Goal: Task Accomplishment & Management: Use online tool/utility

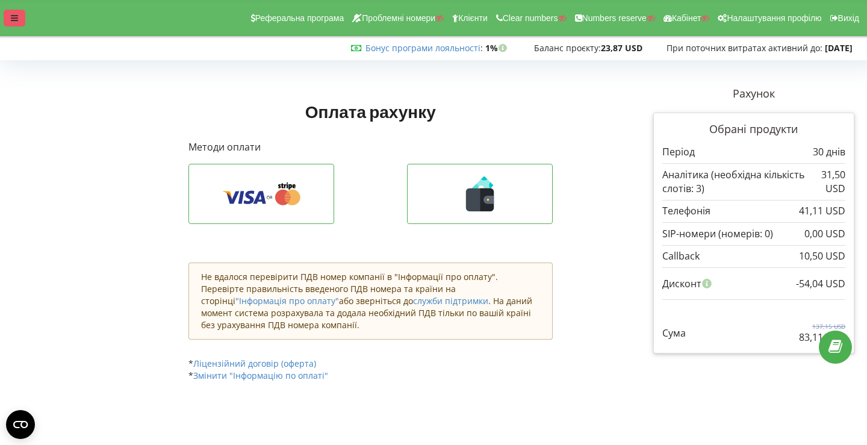
click at [17, 16] on icon at bounding box center [14, 18] width 7 height 8
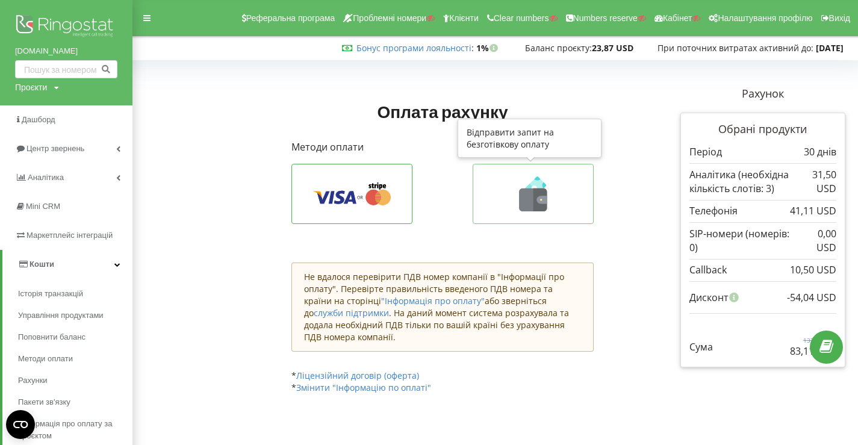
click at [525, 204] on icon at bounding box center [533, 200] width 28 height 23
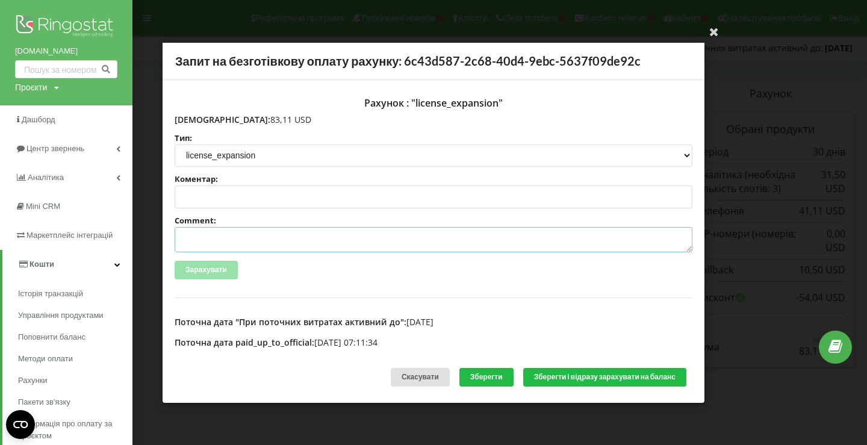
click at [263, 239] on textarea "Comment:" at bounding box center [434, 239] width 518 height 25
paste textarea "№585 от 08.08.2025"
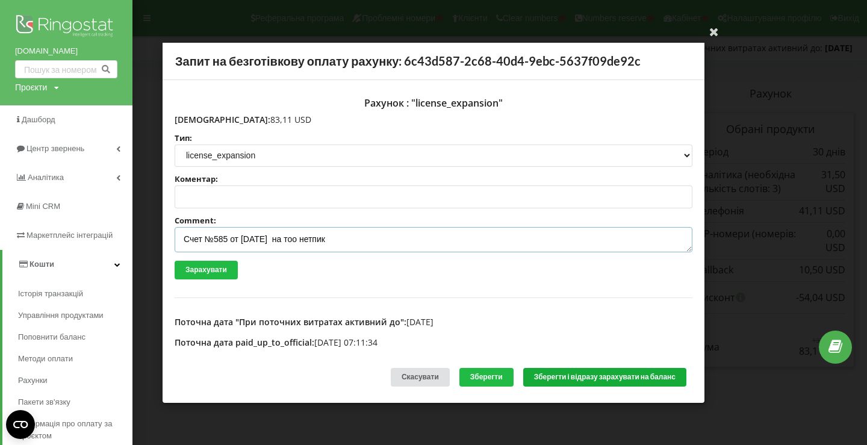
type textarea "Счет №585 от 08.08.2025 на тоо нетпик"
click at [552, 379] on button "Зберегти і відразу зарахувати на баланс" at bounding box center [605, 377] width 163 height 19
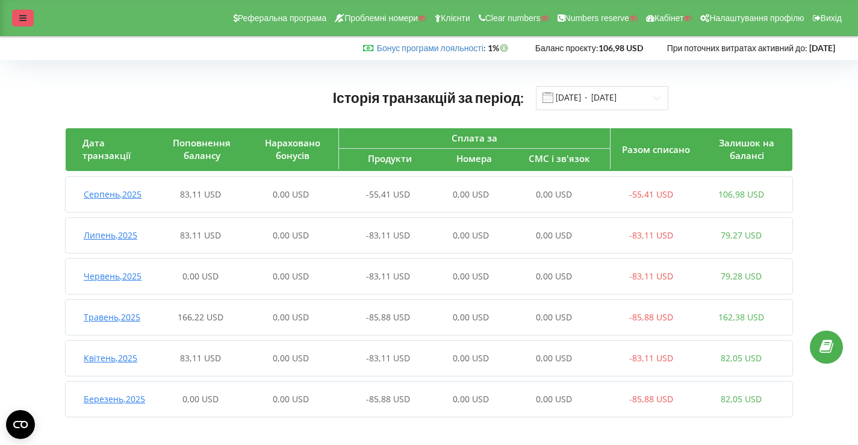
click at [15, 14] on div at bounding box center [23, 18] width 22 height 17
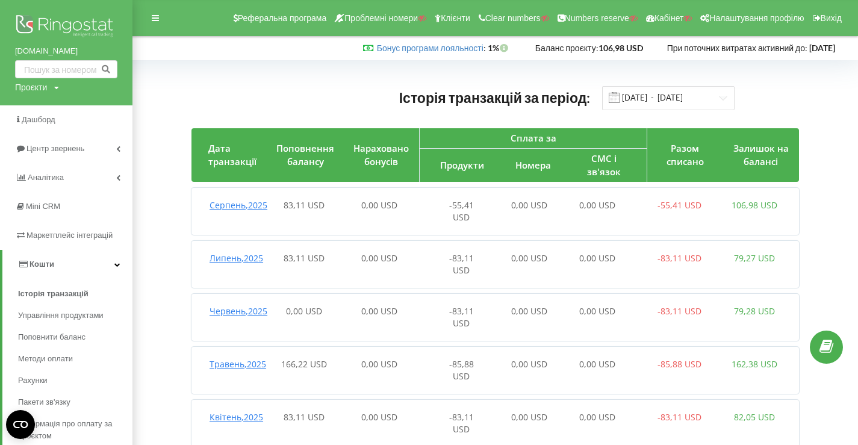
click at [57, 19] on img at bounding box center [66, 27] width 102 height 30
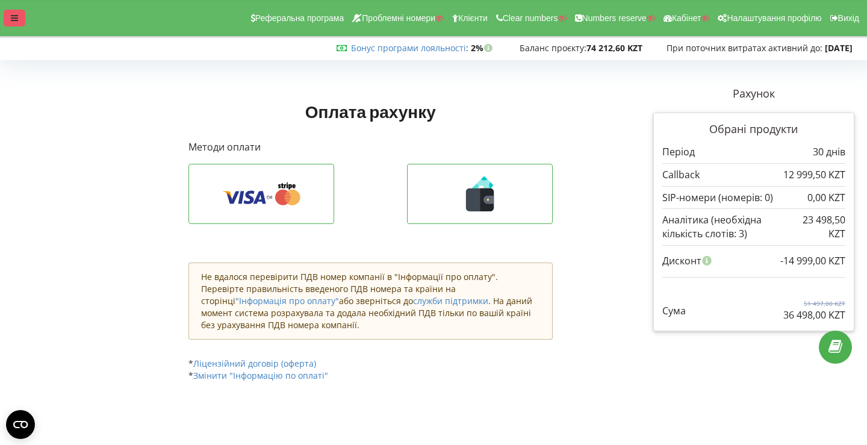
click at [12, 22] on icon at bounding box center [14, 18] width 7 height 8
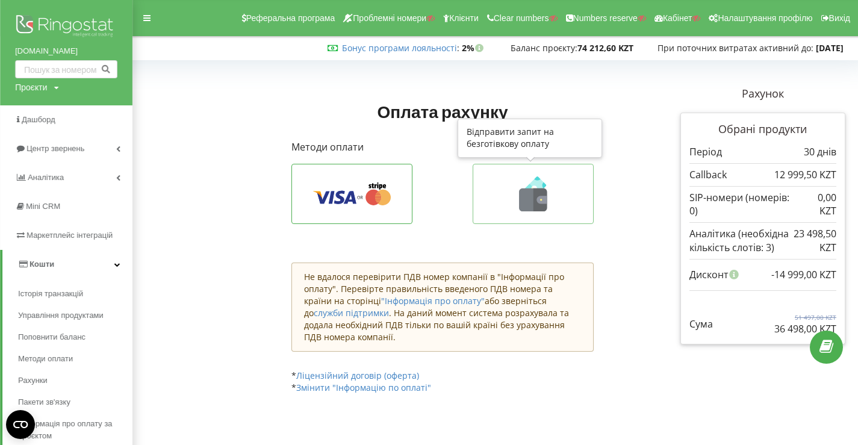
click at [508, 194] on icon at bounding box center [533, 194] width 95 height 35
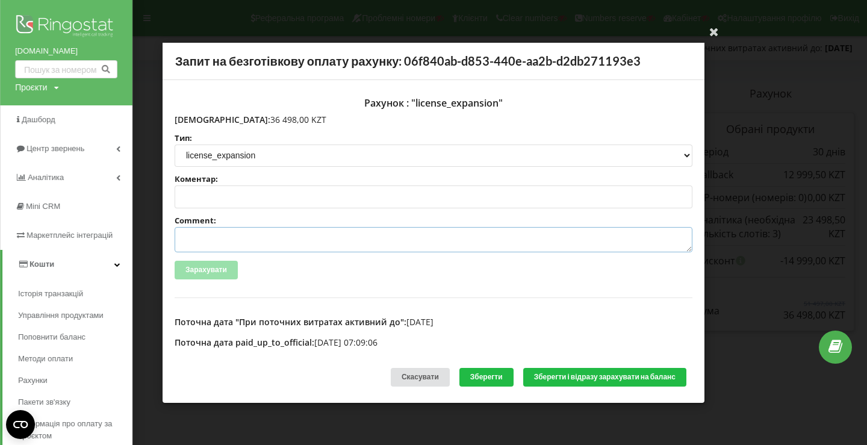
click at [258, 243] on textarea "Comment:" at bounding box center [434, 239] width 518 height 25
paste textarea "№586 от 08.08.2025"
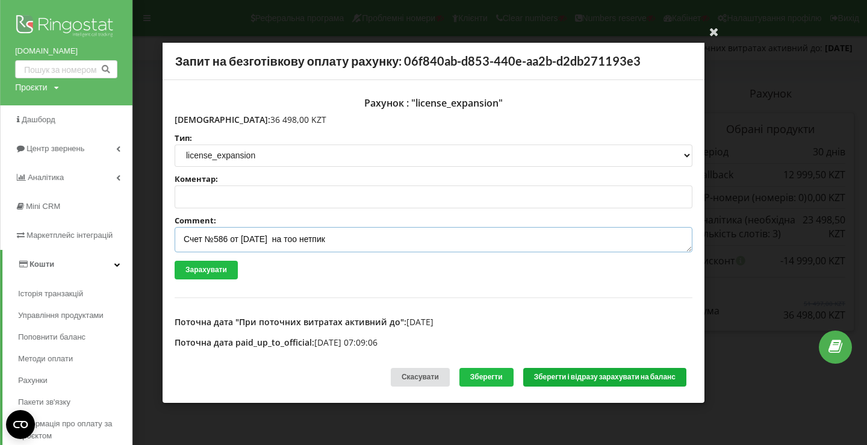
type textarea "Счет №586 от 08.08.2025 на тоо нетпик"
click at [570, 372] on button "Зберегти і відразу зарахувати на баланс" at bounding box center [605, 377] width 163 height 19
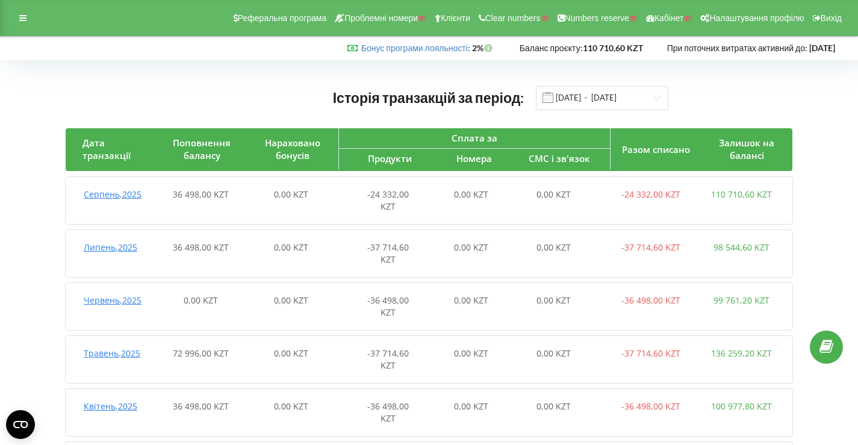
click at [367, 199] on span "-24 332,00 KZT" at bounding box center [388, 200] width 42 height 23
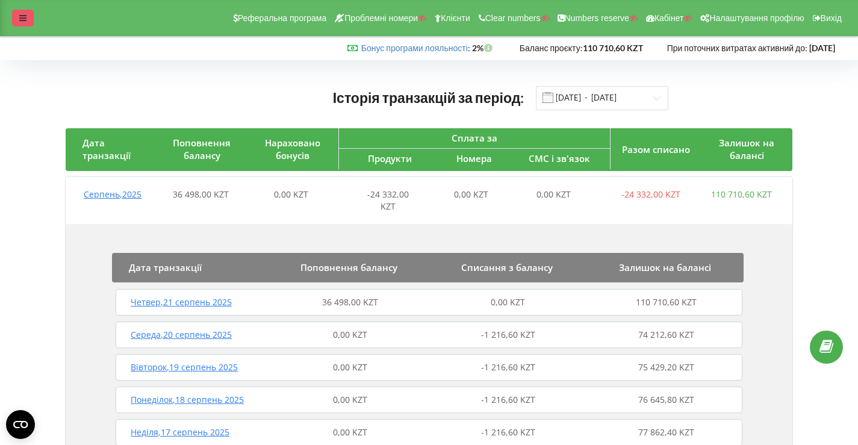
click at [22, 20] on icon at bounding box center [22, 18] width 7 height 8
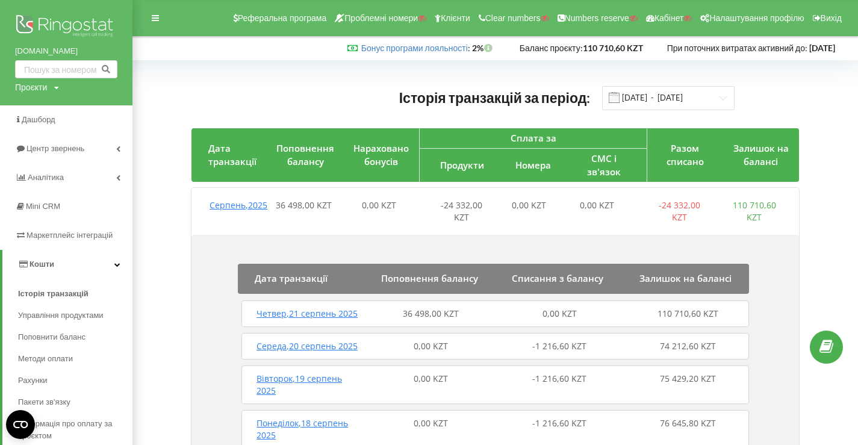
click at [51, 23] on img at bounding box center [66, 27] width 102 height 30
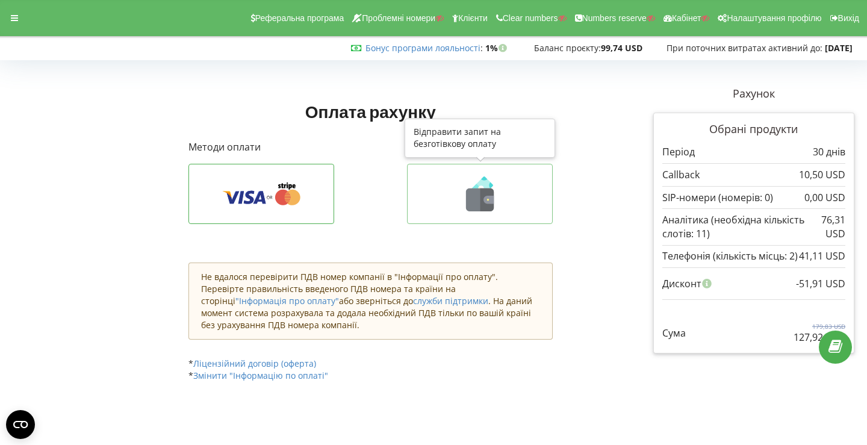
click at [449, 189] on icon at bounding box center [480, 194] width 120 height 35
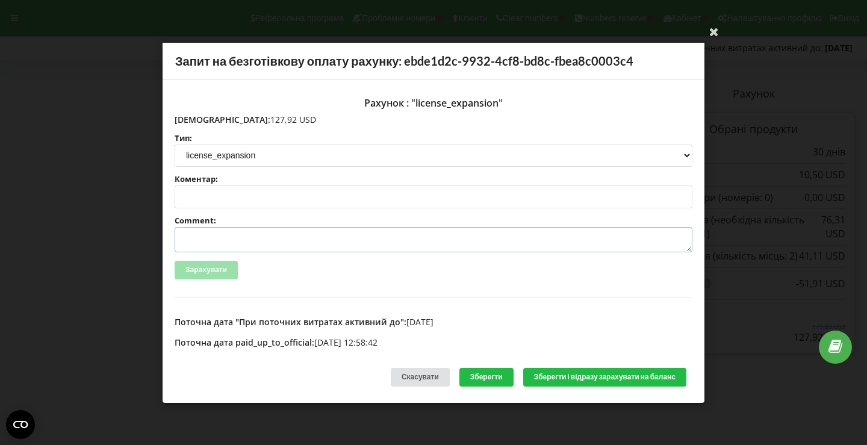
click at [310, 241] on textarea "Comment:" at bounding box center [434, 239] width 518 height 25
paste textarea "№587 от 08.08.2025"
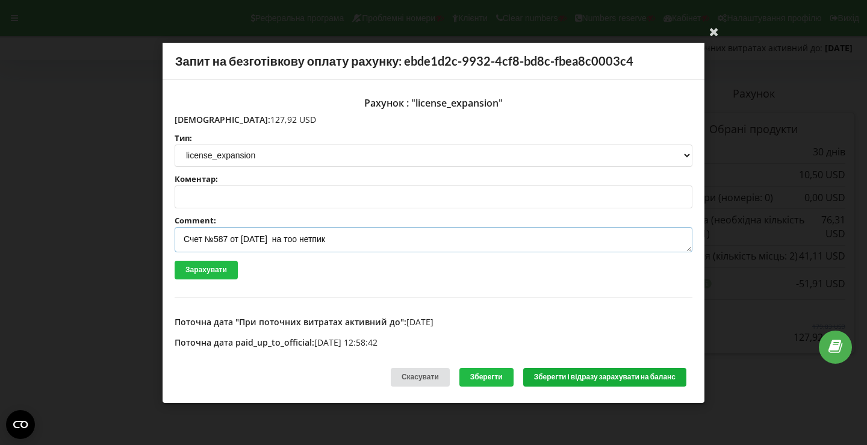
type textarea "Счет №587 от 08.08.2025 на тоо нетпик"
click at [592, 371] on button "Зберегти і відразу зарахувати на баланс" at bounding box center [605, 377] width 163 height 19
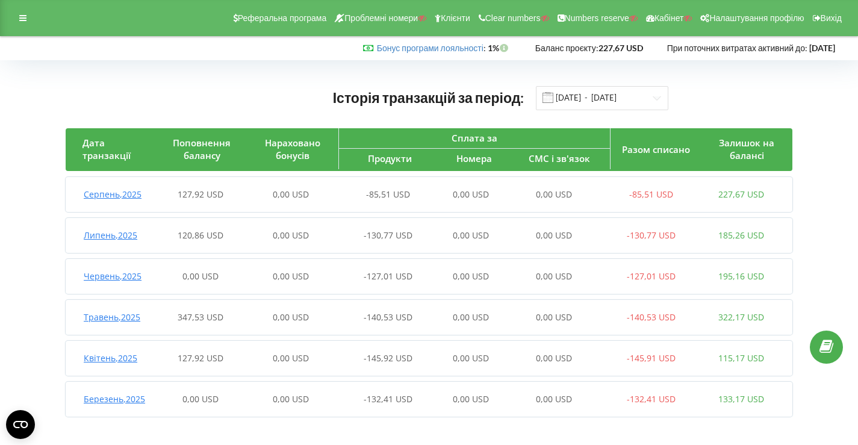
click at [386, 194] on span "-85,51 USD" at bounding box center [388, 194] width 44 height 11
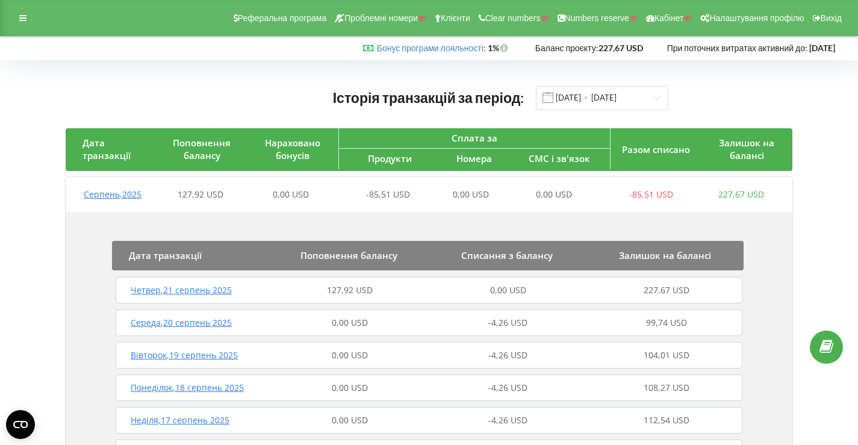
click at [354, 292] on span "127,92 USD" at bounding box center [350, 289] width 46 height 11
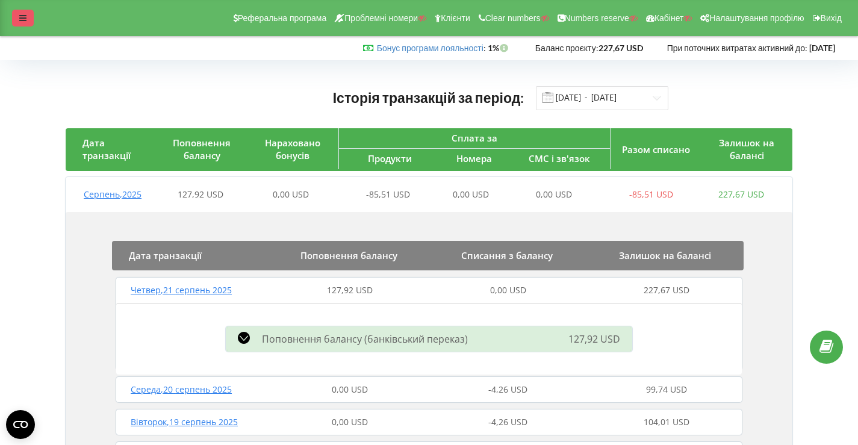
click at [25, 18] on icon at bounding box center [22, 18] width 7 height 8
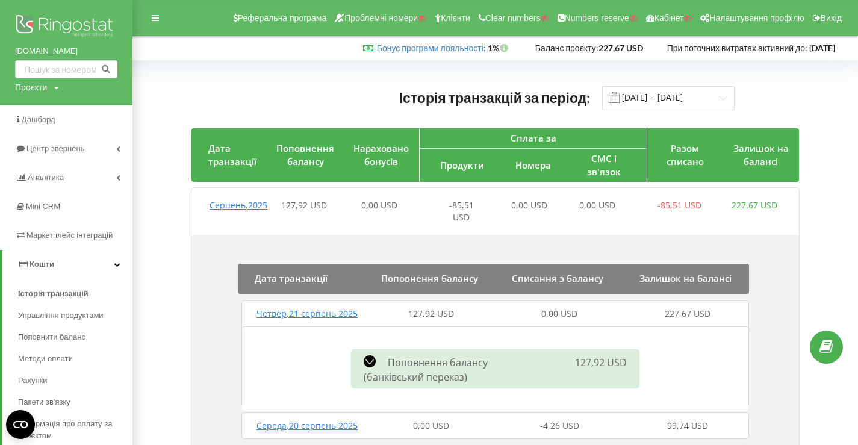
click at [67, 25] on img at bounding box center [66, 27] width 102 height 30
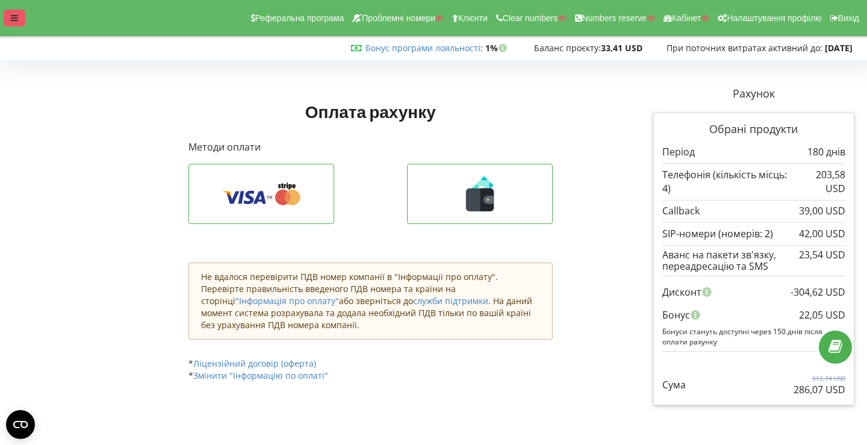
click at [11, 17] on icon at bounding box center [14, 18] width 7 height 8
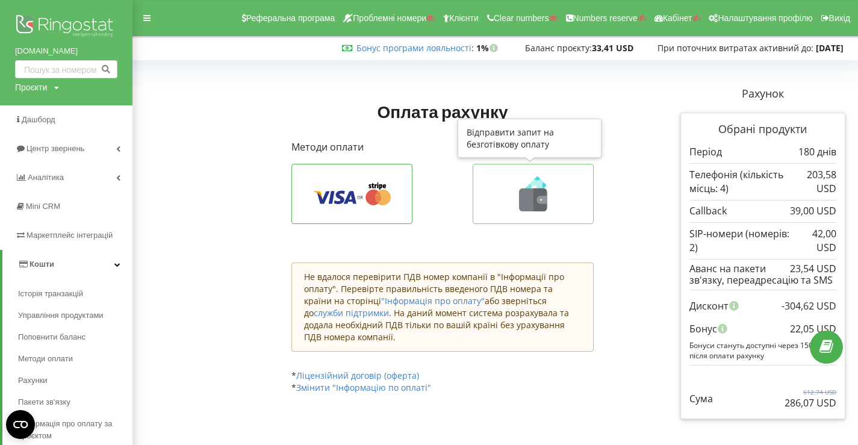
click at [516, 181] on icon at bounding box center [533, 194] width 95 height 35
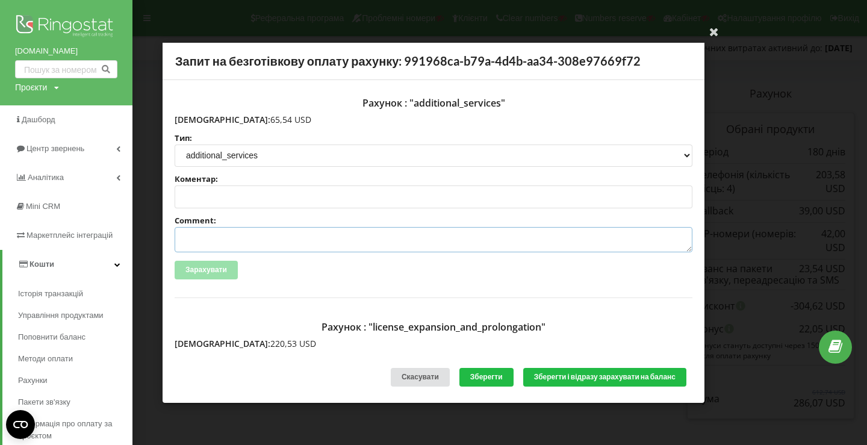
click at [309, 237] on textarea "Comment:" at bounding box center [434, 239] width 518 height 25
paste textarea "№614 от 19.08.2025"
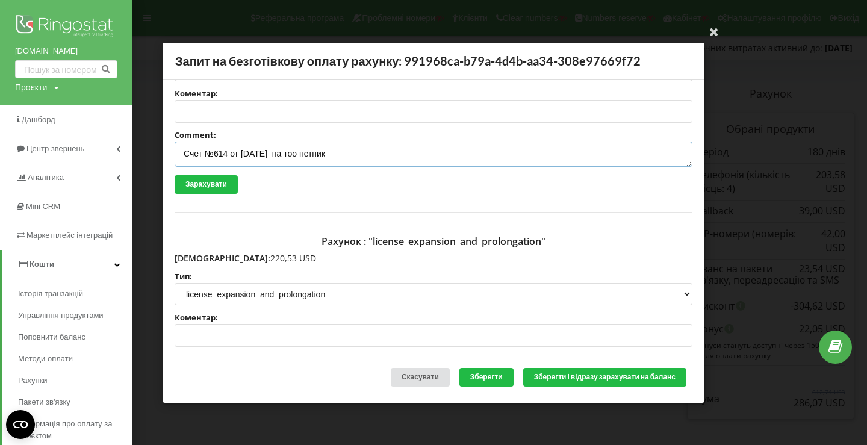
scroll to position [254, 0]
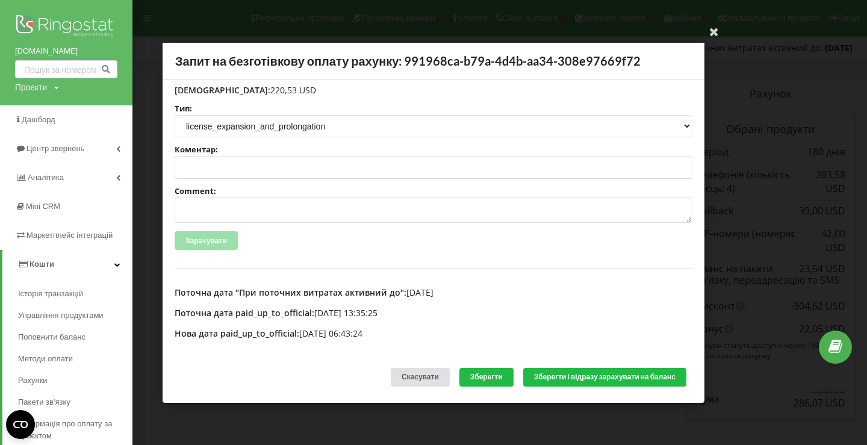
type textarea "Счет №614 от 19.08.2025 на тоо нетпик"
click at [275, 211] on textarea "Comment:" at bounding box center [434, 210] width 518 height 25
paste textarea "Счет №614 от 19.08.2025 на тоо нетпик"
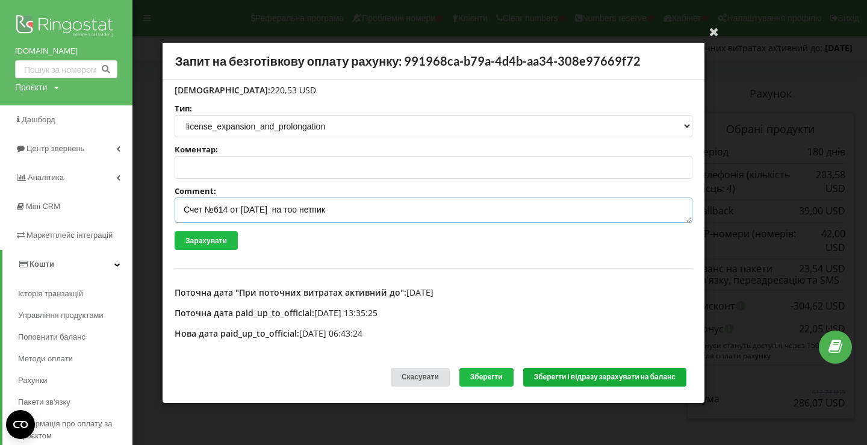
type textarea "Счет №614 от 19.08.2025 на тоо нетпик"
click at [608, 372] on button "Зберегти і відразу зарахувати на баланс" at bounding box center [605, 377] width 163 height 19
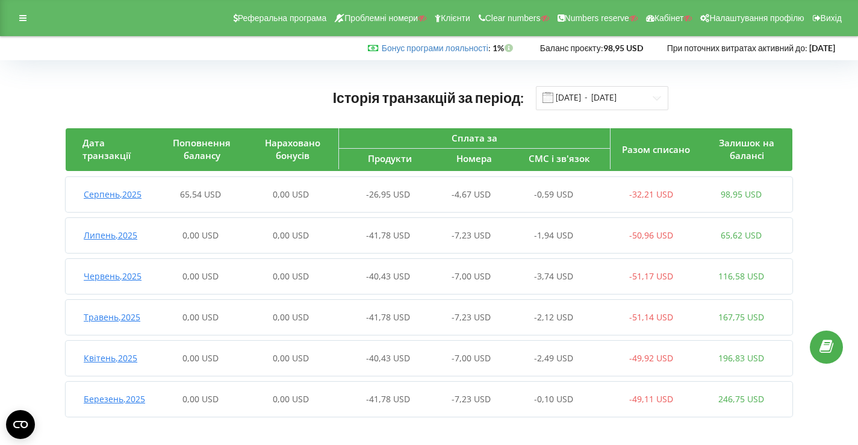
click at [400, 197] on span "-26,95 USD" at bounding box center [388, 194] width 44 height 11
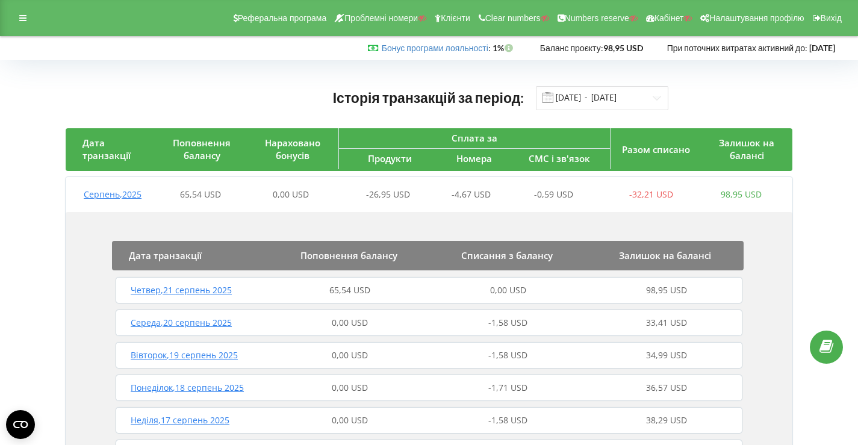
click at [374, 286] on div "65,54 USD" at bounding box center [350, 290] width 158 height 12
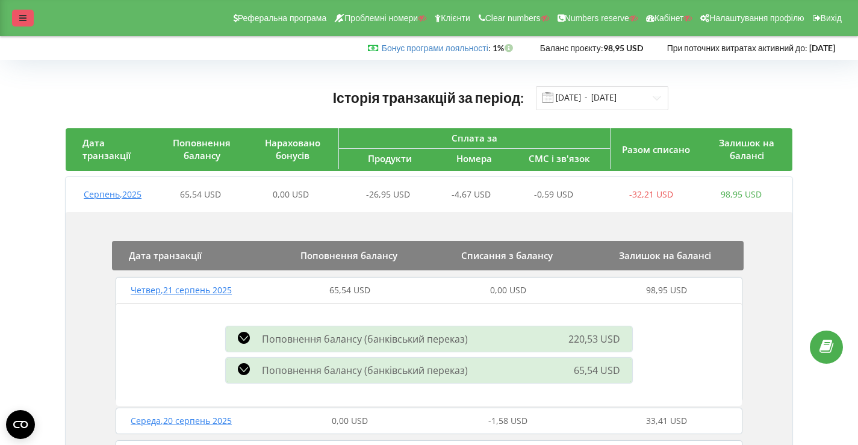
click at [17, 20] on div at bounding box center [23, 18] width 22 height 17
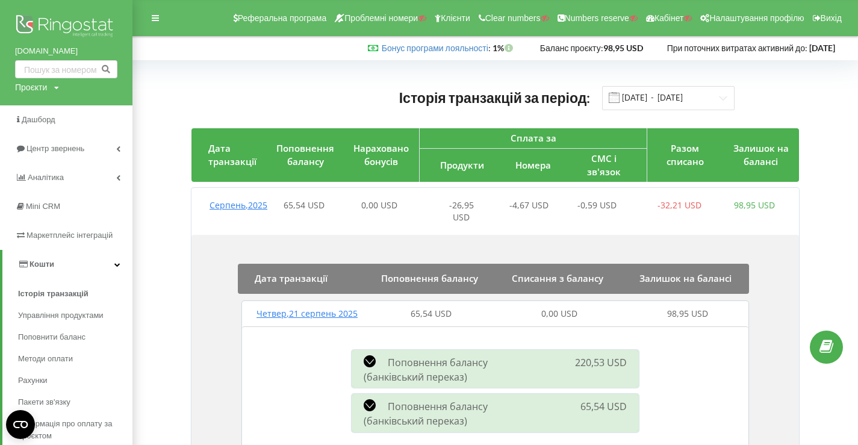
click at [58, 17] on img at bounding box center [66, 27] width 102 height 30
